Goal: Information Seeking & Learning: Learn about a topic

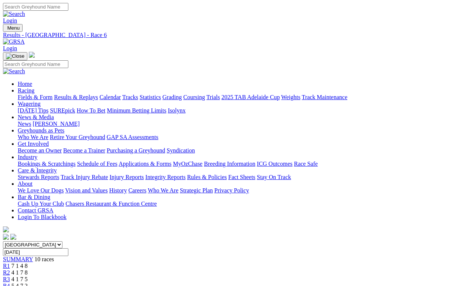
scroll to position [12, 0]
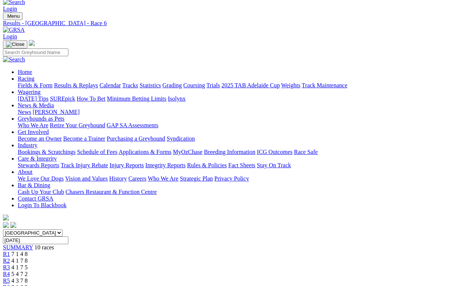
click at [98, 82] on link "Results & Replays" at bounding box center [76, 85] width 44 height 6
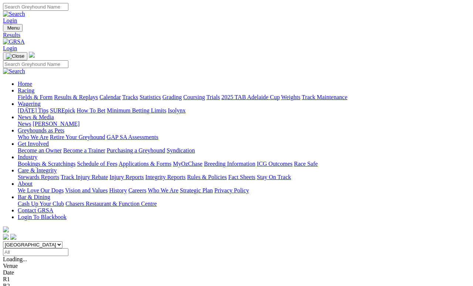
scroll to position [3, 0]
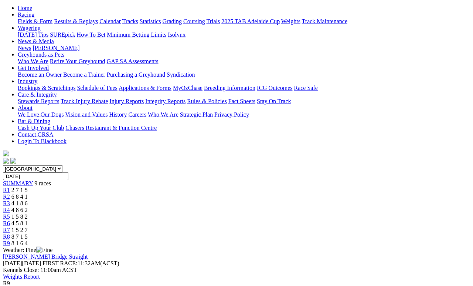
scroll to position [76, 0]
click at [28, 233] on span "8 7 1 5" at bounding box center [19, 236] width 16 height 6
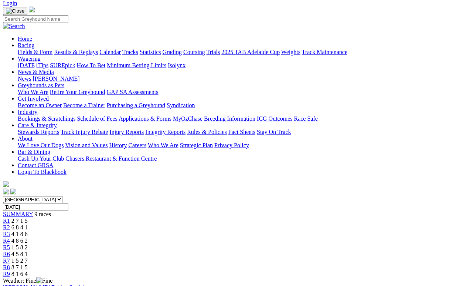
scroll to position [93, 0]
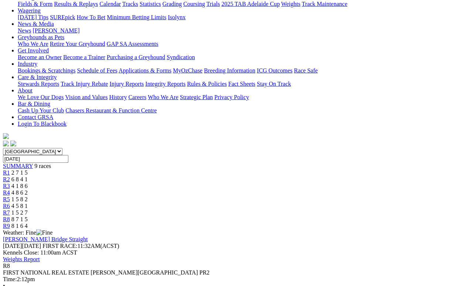
click at [10, 209] on span "R7" at bounding box center [6, 212] width 7 height 6
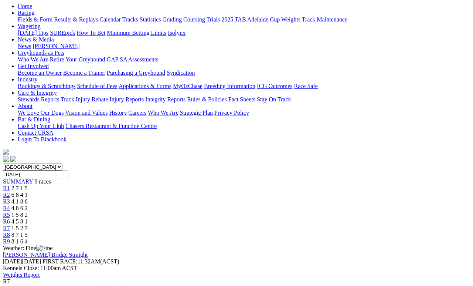
scroll to position [78, 0]
click at [28, 218] on span "4 5 8 1" at bounding box center [19, 221] width 16 height 6
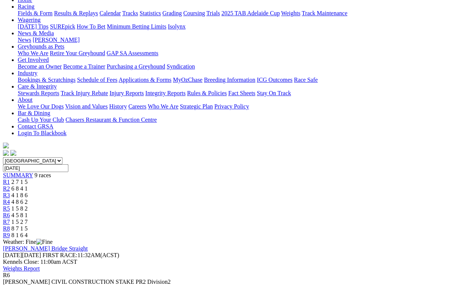
scroll to position [84, 0]
click at [10, 205] on span "R5" at bounding box center [6, 208] width 7 height 6
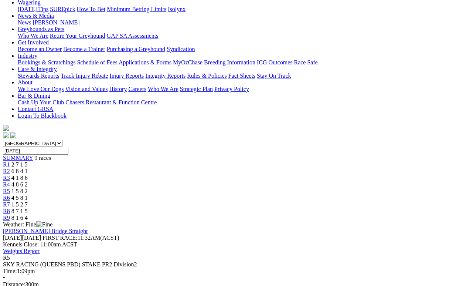
scroll to position [99, 0]
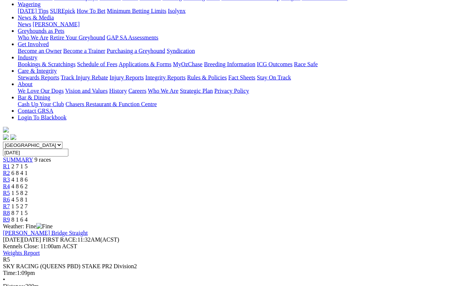
click at [28, 183] on span "4 8 6 2" at bounding box center [19, 186] width 16 height 6
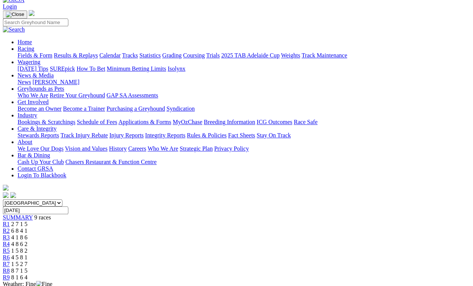
scroll to position [41, 0]
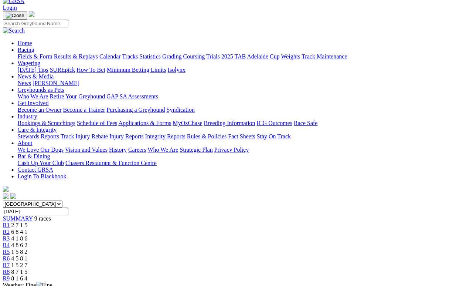
click at [10, 235] on span "R3" at bounding box center [6, 238] width 7 height 6
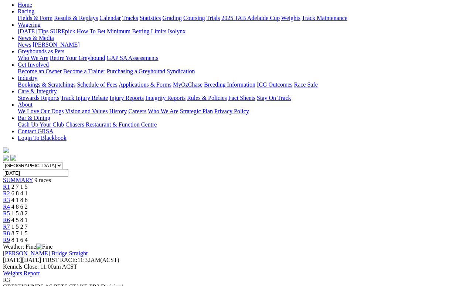
scroll to position [77, 0]
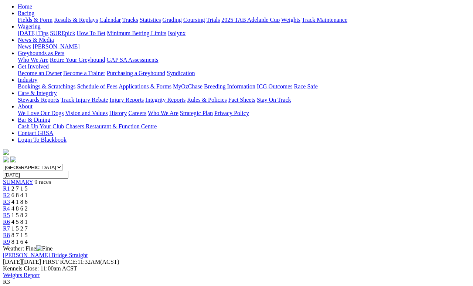
click at [10, 192] on link "R2" at bounding box center [6, 195] width 7 height 6
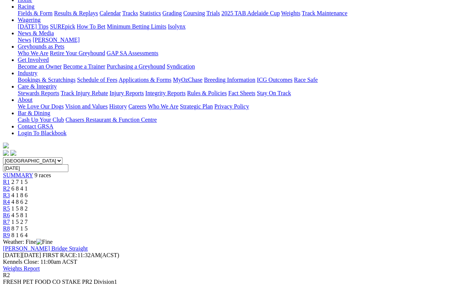
scroll to position [84, 0]
click at [10, 179] on link "R1" at bounding box center [6, 182] width 7 height 6
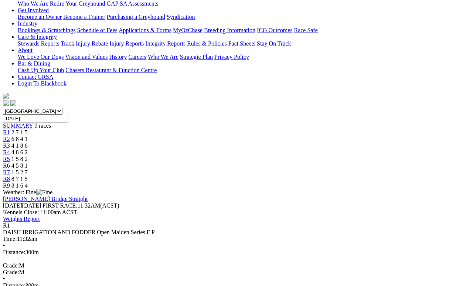
scroll to position [140, 0]
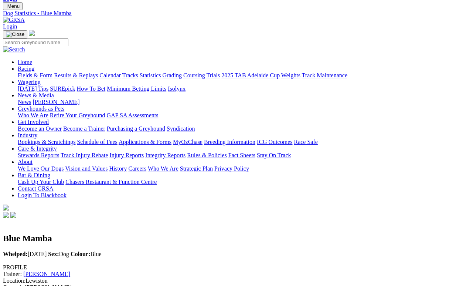
scroll to position [21, 0]
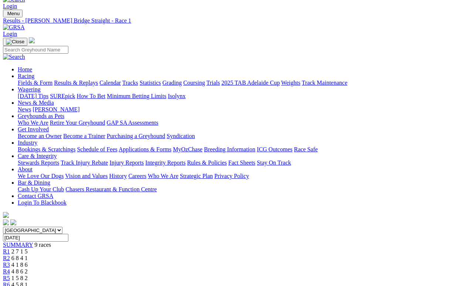
scroll to position [14, 0]
click at [161, 79] on link "Statistics" at bounding box center [150, 82] width 21 height 6
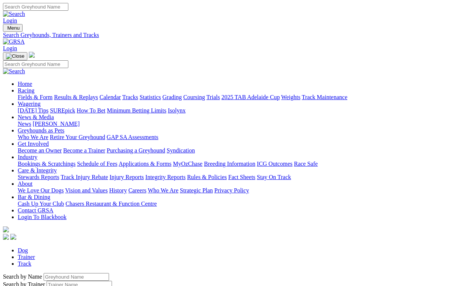
scroll to position [3, 0]
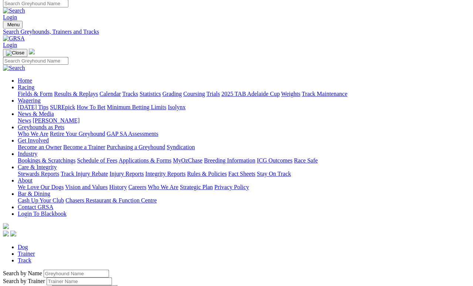
click at [48, 269] on input "Search by Greyhound name" at bounding box center [76, 273] width 65 height 8
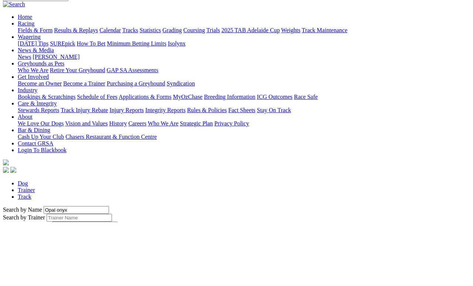
type input "Opal onyx"
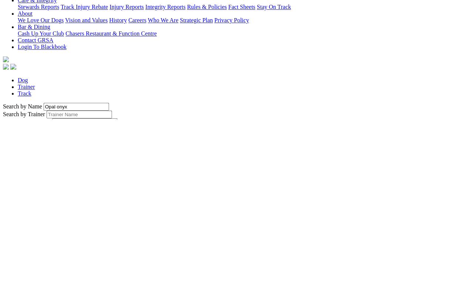
scroll to position [20, 0]
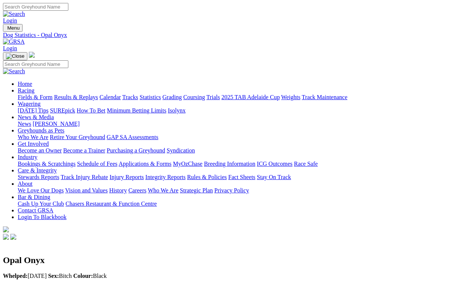
click at [121, 94] on link "Calendar" at bounding box center [109, 97] width 21 height 6
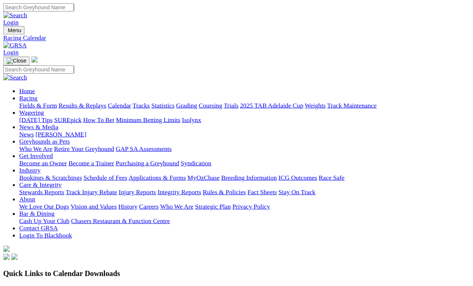
scroll to position [3, 0]
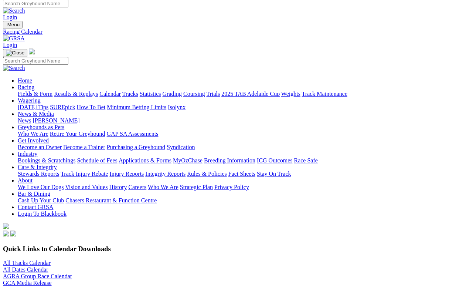
click at [51, 259] on link "All Tracks Calendar" at bounding box center [27, 262] width 48 height 6
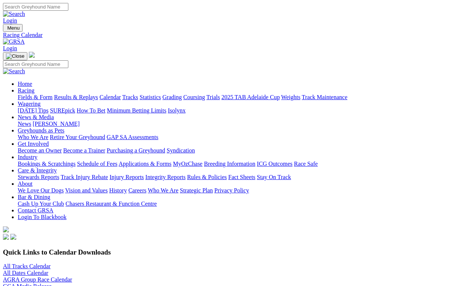
scroll to position [14, 0]
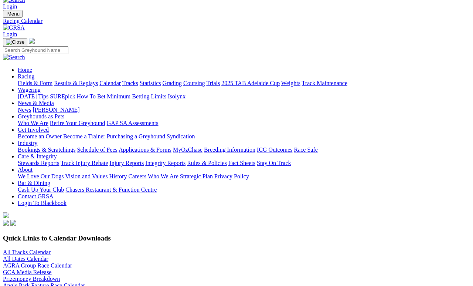
click at [36, 80] on link "Fields & Form" at bounding box center [35, 83] width 35 height 6
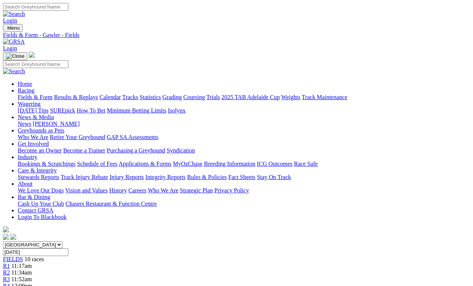
click at [37, 94] on link "Fields & Form" at bounding box center [35, 97] width 35 height 6
